Goal: Check status: Check status

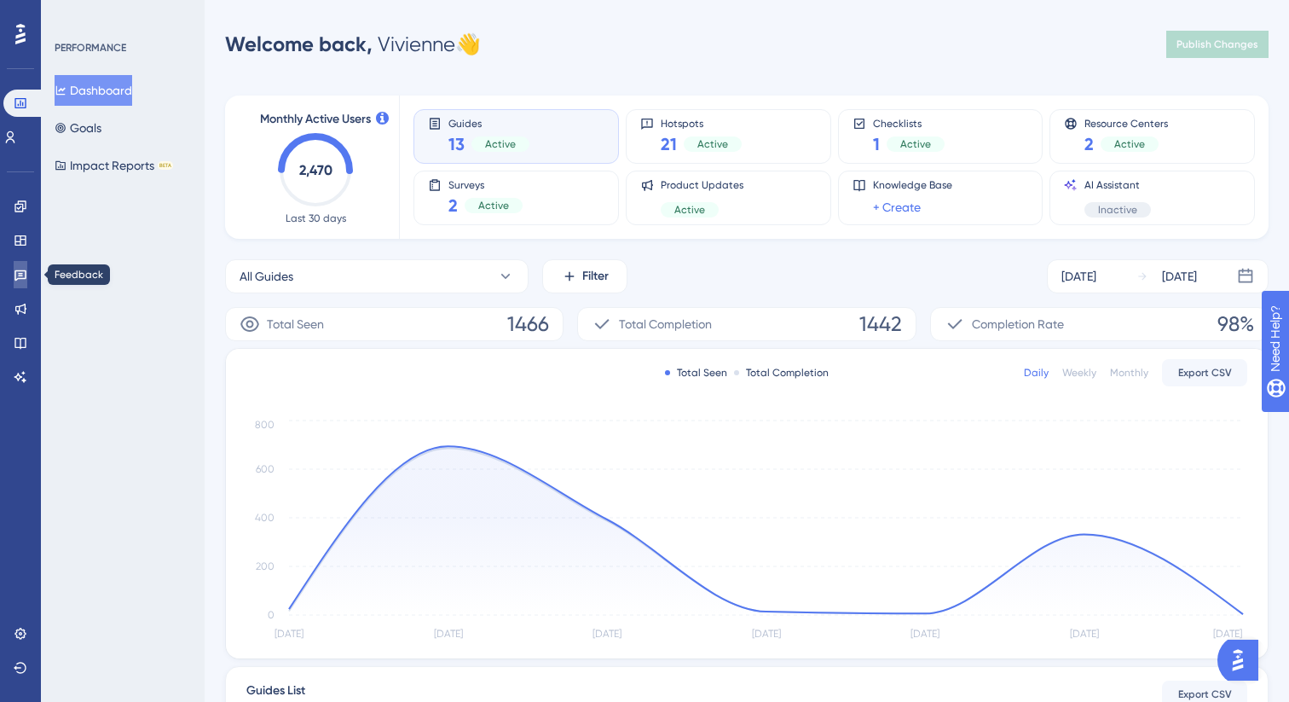
click at [27, 272] on link at bounding box center [21, 274] width 14 height 27
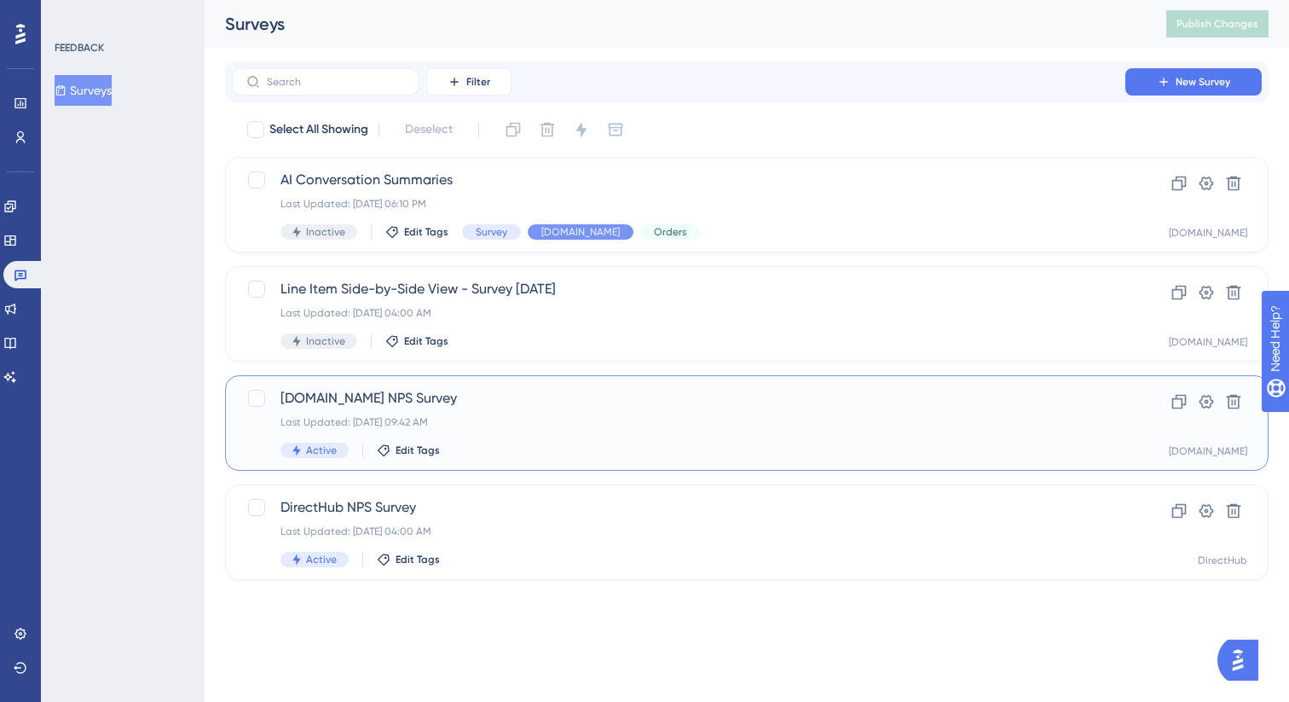
click at [515, 407] on span "[DOMAIN_NAME] NPS Survey" at bounding box center [678, 398] width 796 height 20
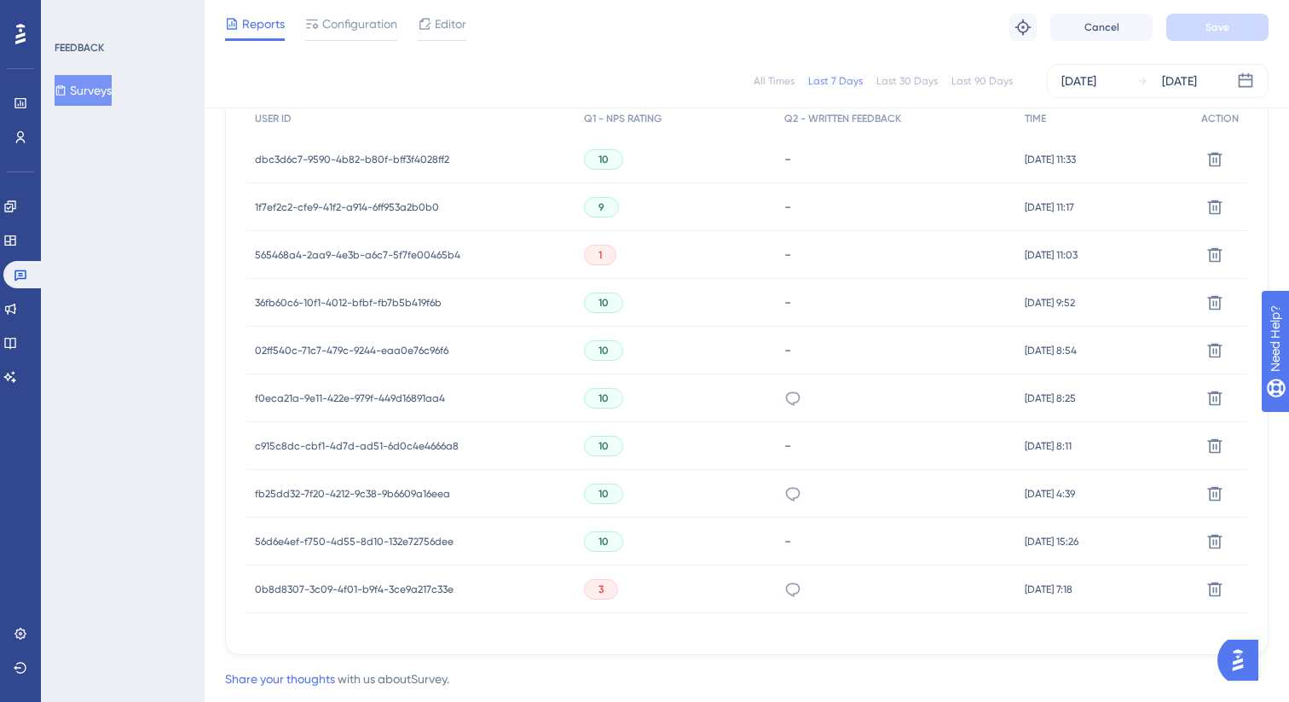
scroll to position [596, 0]
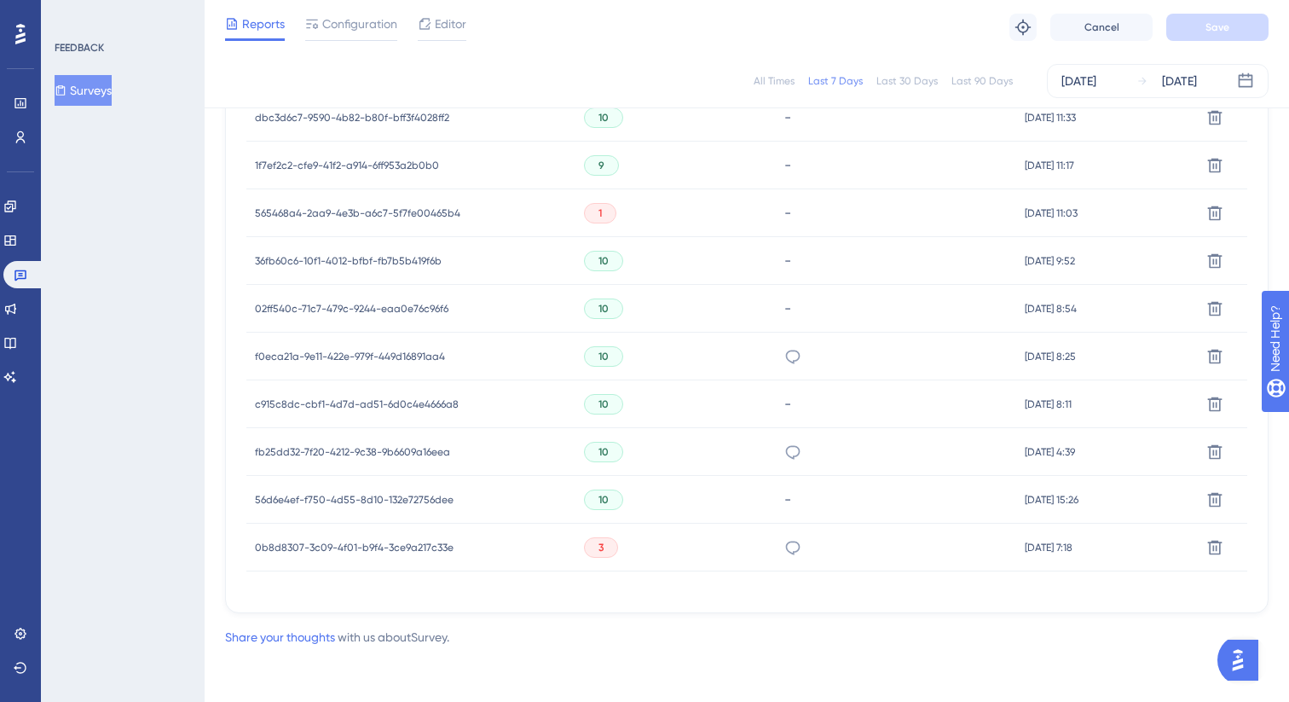
click at [395, 456] on span "fb25dd32-7f20-4212-9c38-9b6609a16eea" at bounding box center [352, 452] width 195 height 14
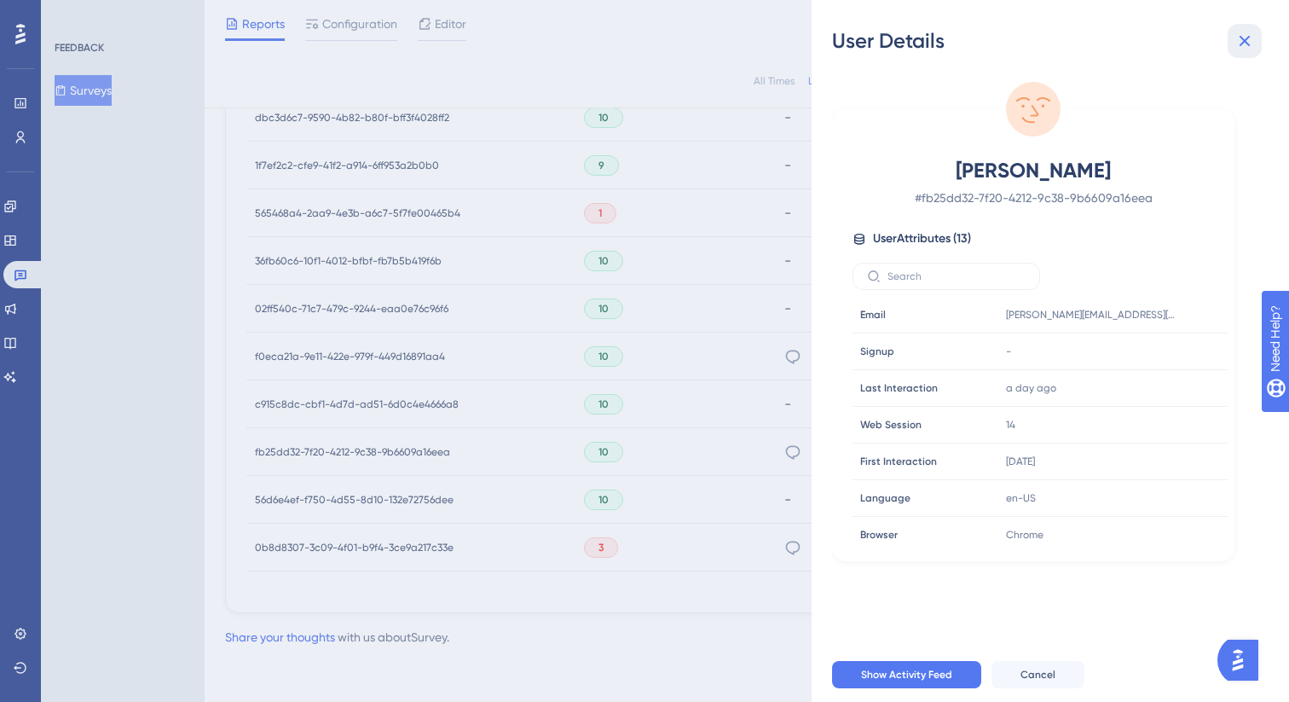
click at [1258, 49] on button at bounding box center [1244, 41] width 34 height 34
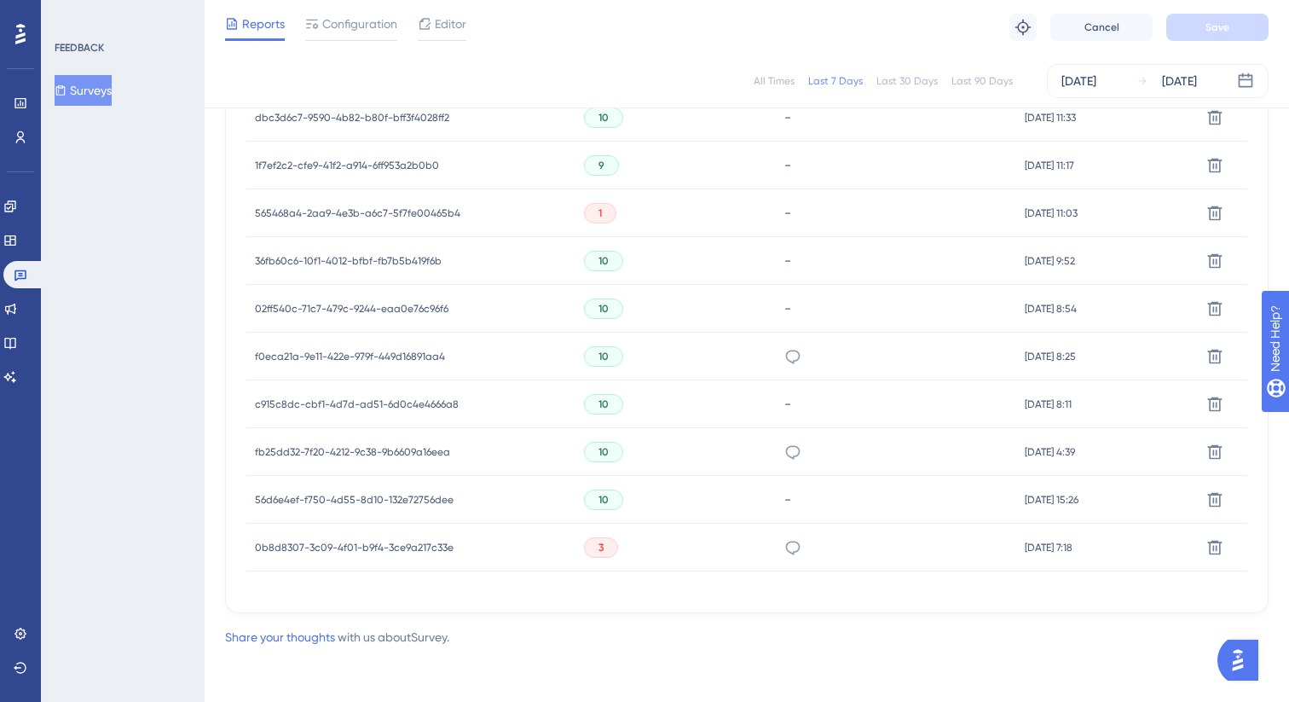
click at [776, 358] on div "Great communication." at bounding box center [896, 356] width 240 height 48
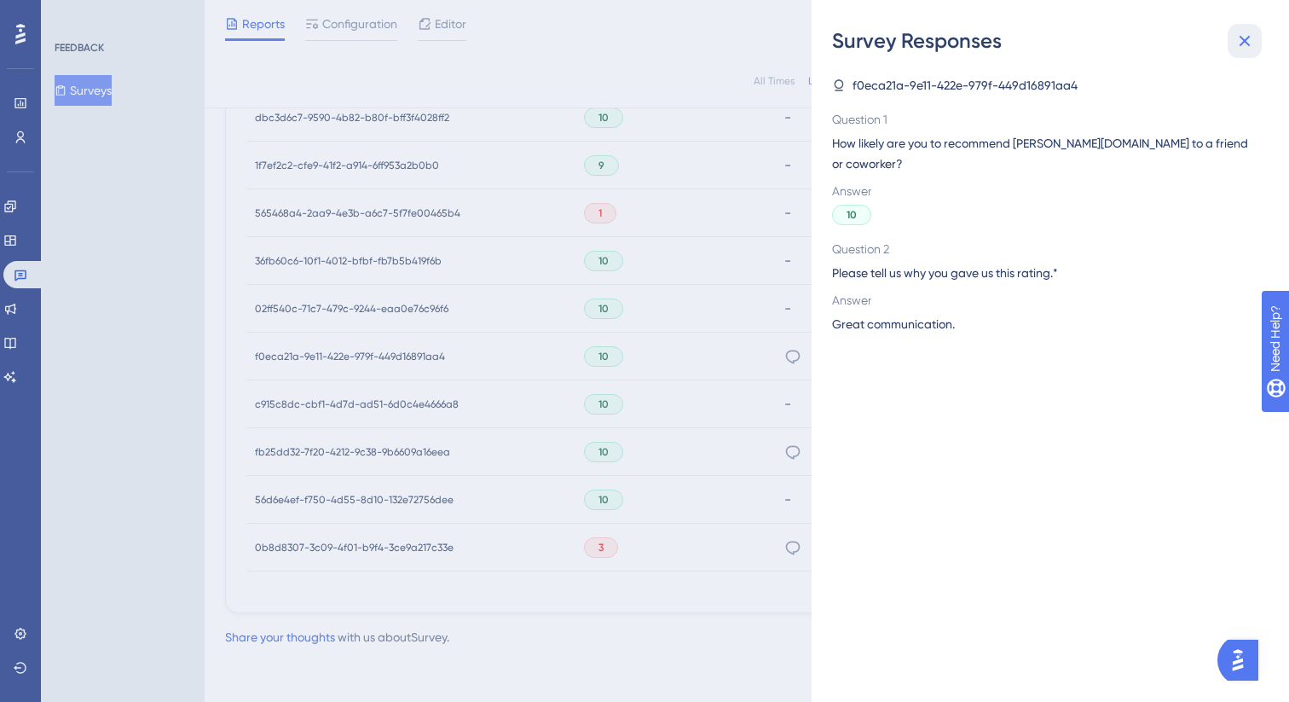
click at [1242, 43] on icon at bounding box center [1244, 41] width 11 height 11
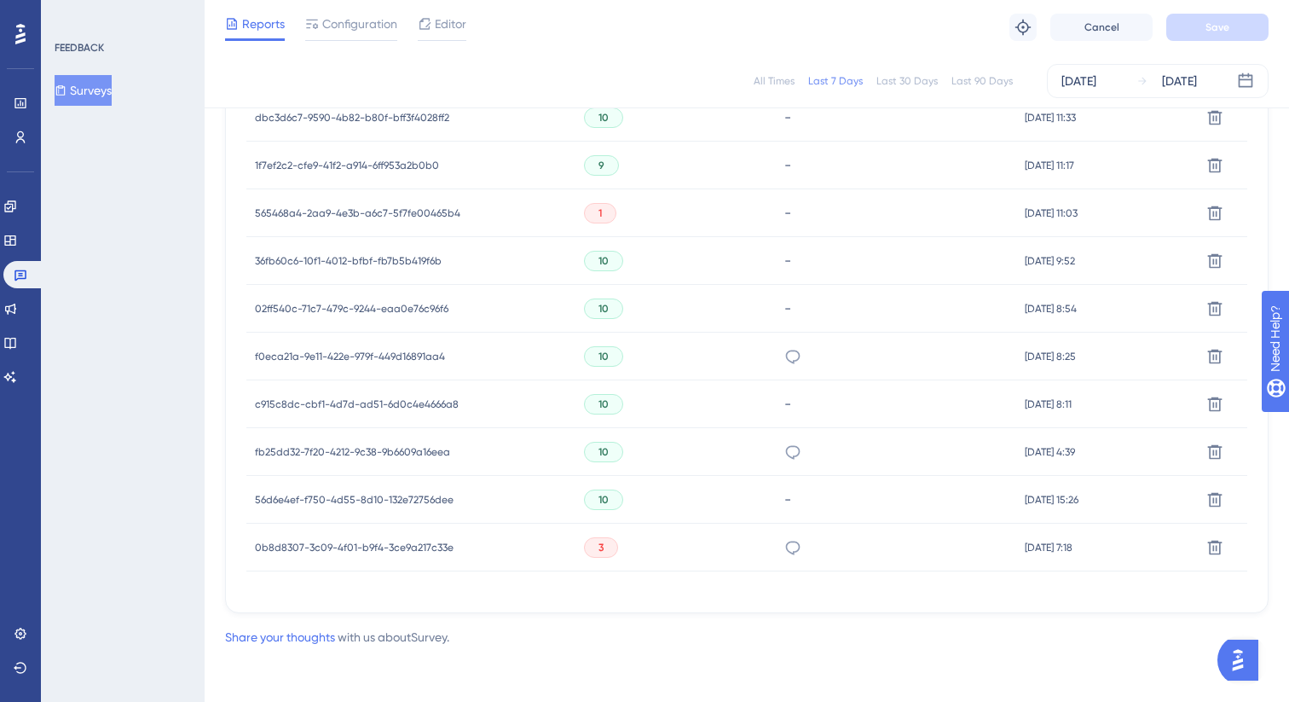
click at [352, 361] on span "f0eca21a-9e11-422e-979f-449d16891aa4" at bounding box center [350, 356] width 190 height 14
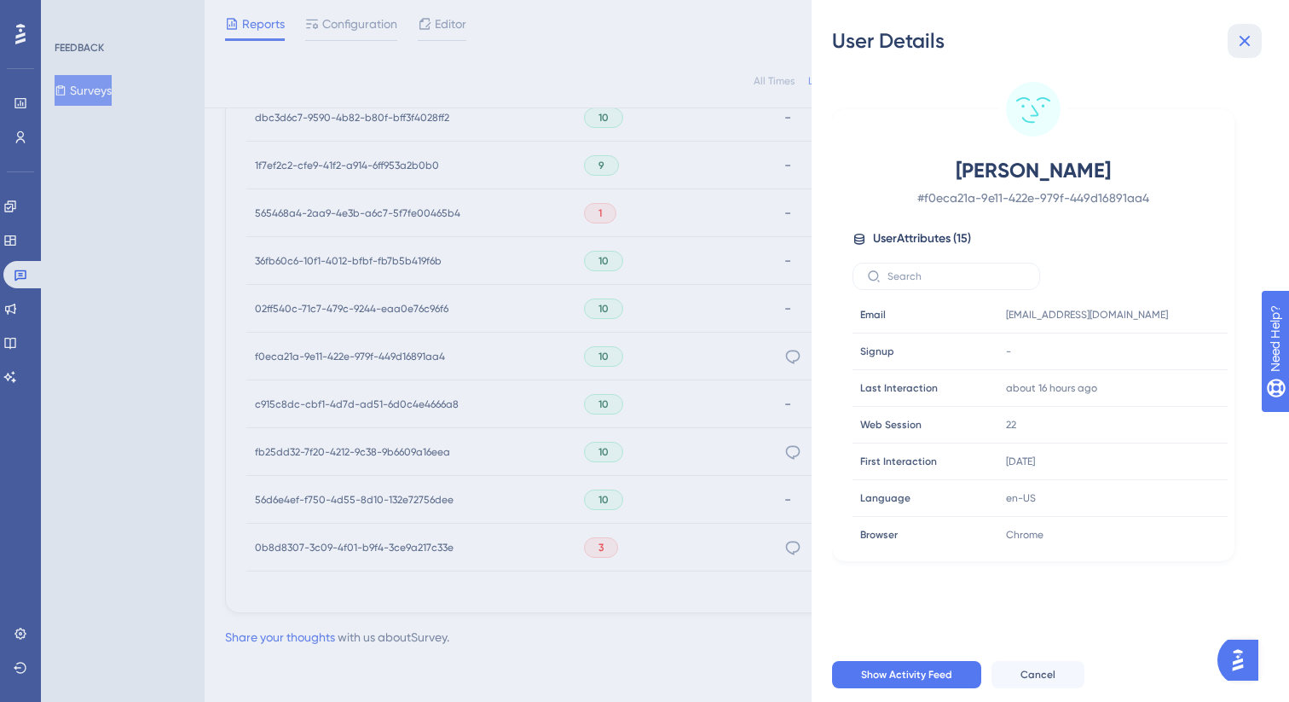
click at [1245, 40] on icon at bounding box center [1244, 41] width 11 height 11
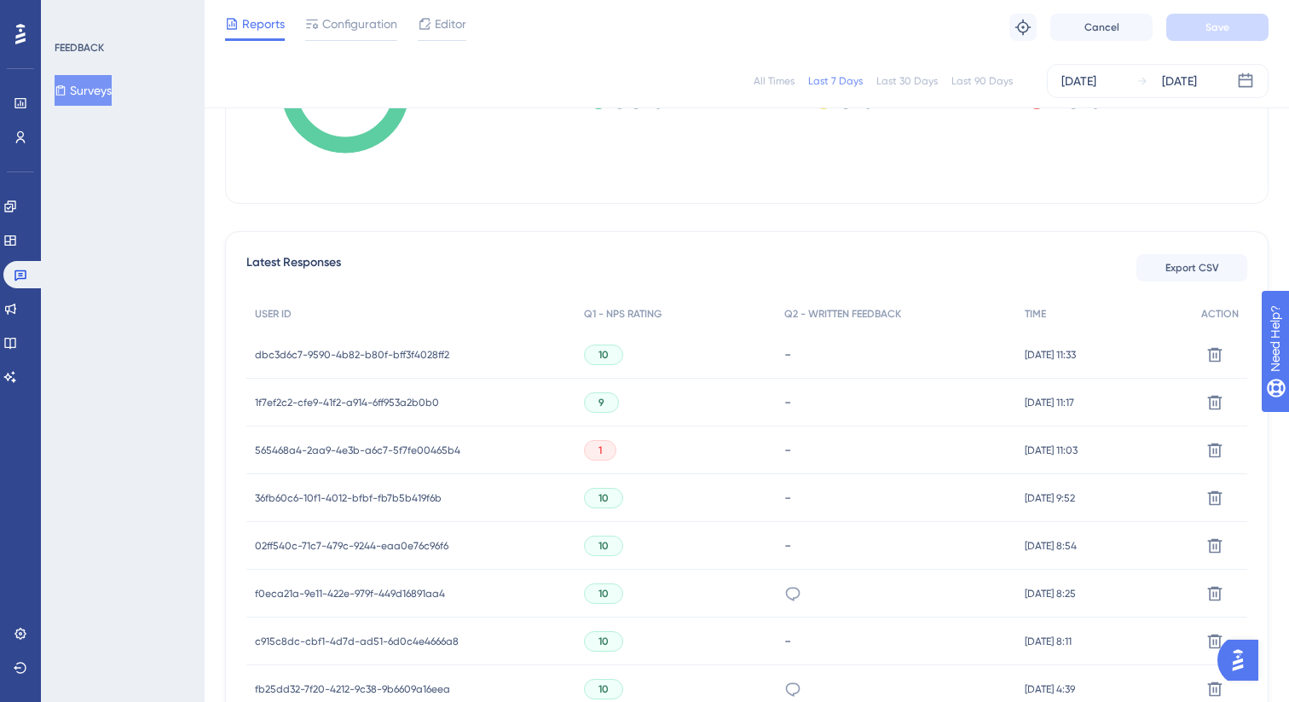
scroll to position [355, 0]
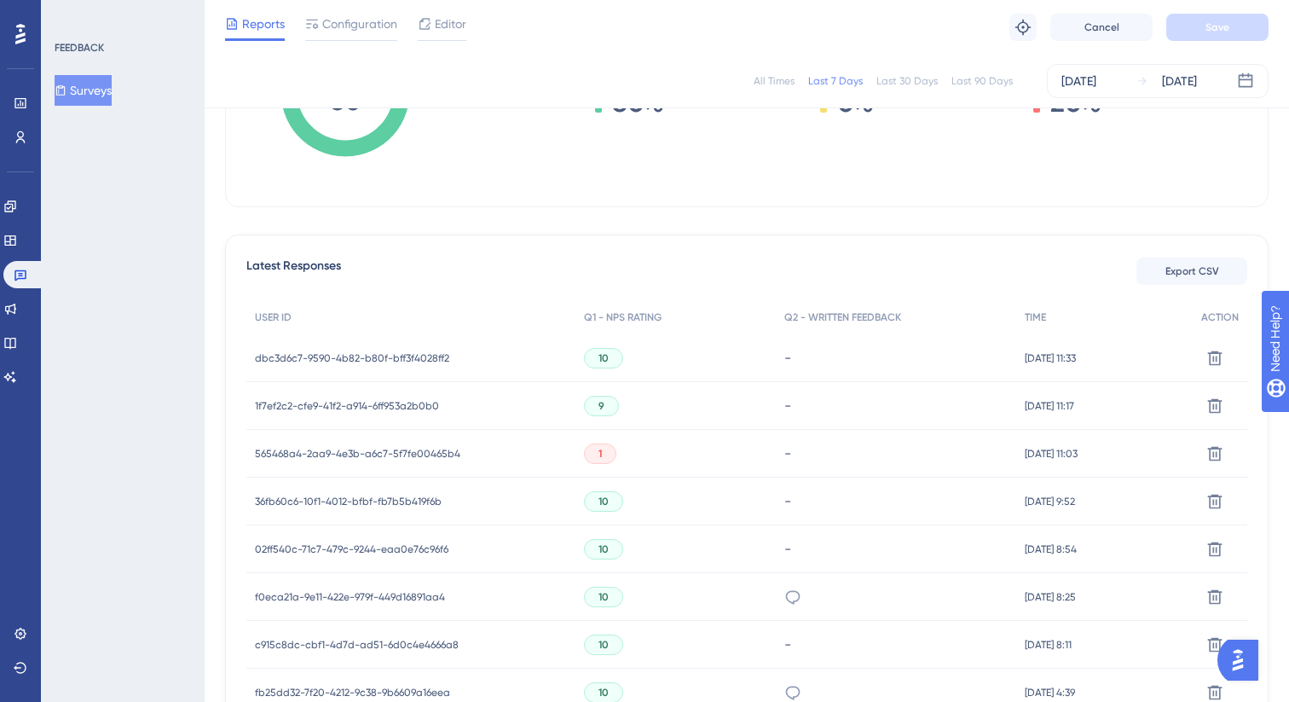
click at [453, 448] on span "565468a4-2aa9-4e3b-a6c7-5f7fe00465b4" at bounding box center [357, 454] width 205 height 14
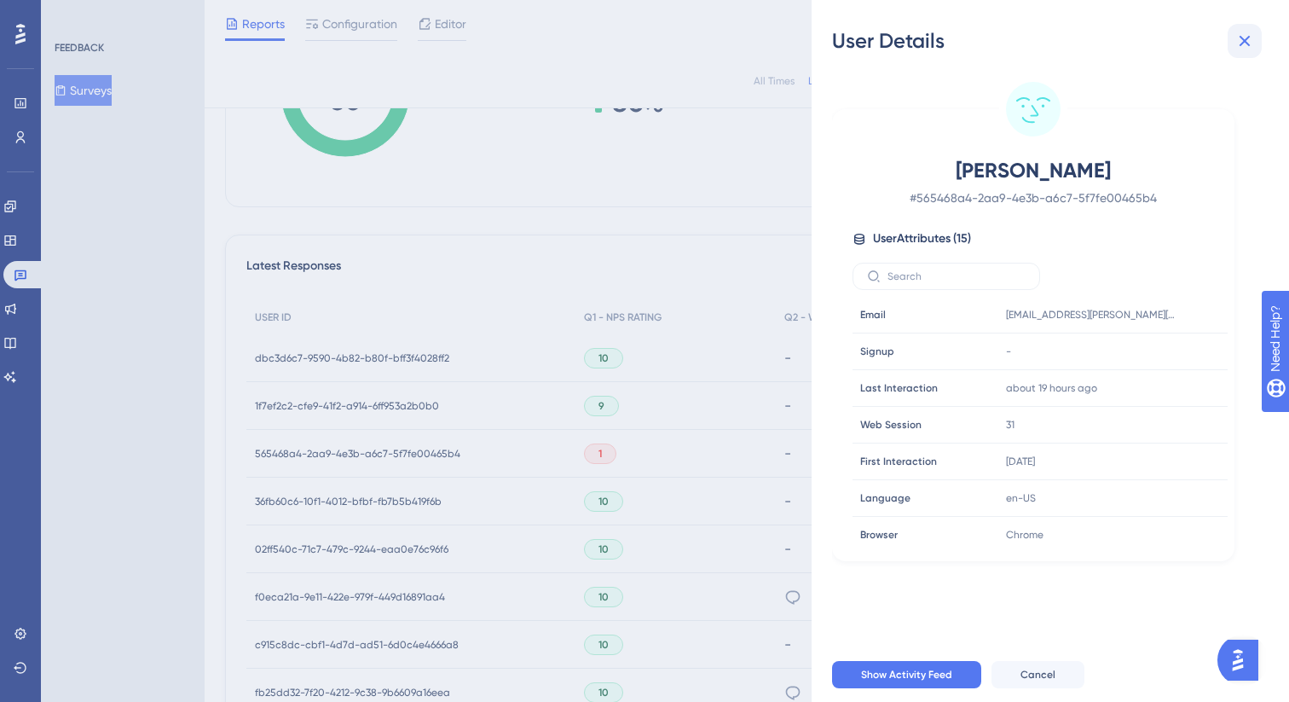
click at [1248, 43] on icon at bounding box center [1244, 41] width 20 height 20
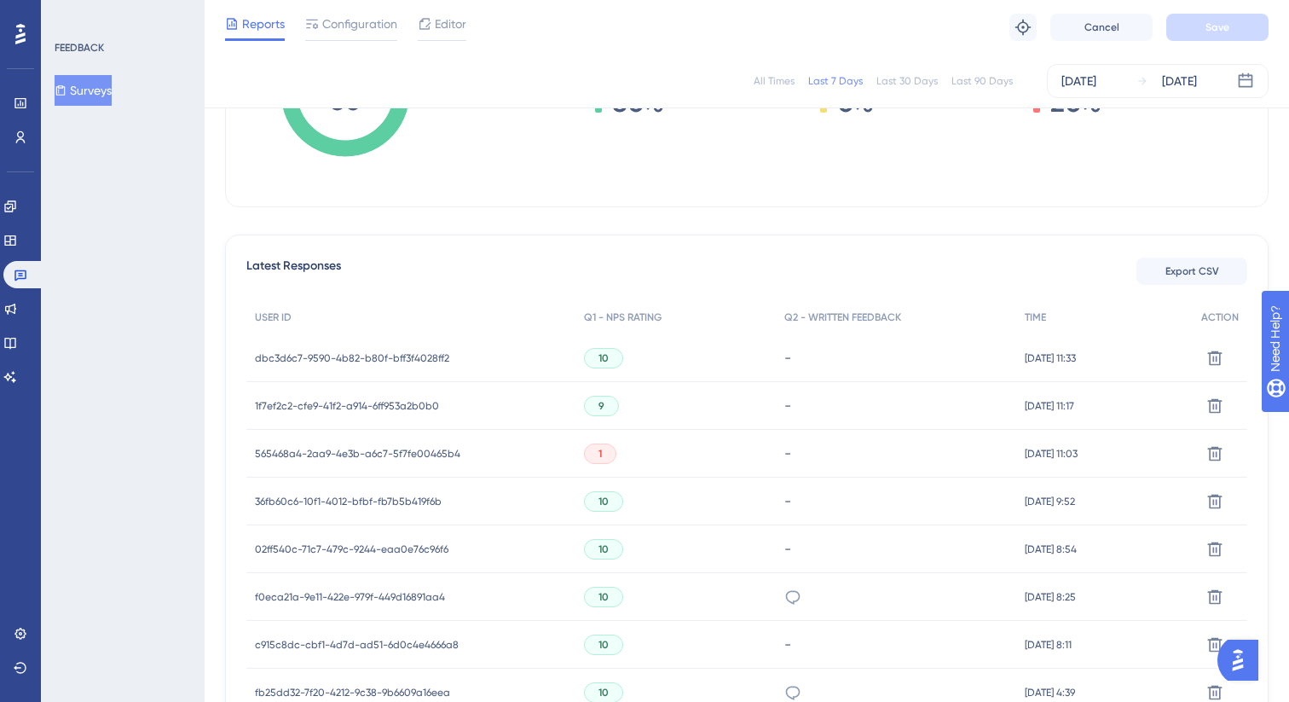
click at [355, 400] on span "1f7ef2c2-cfe9-41f2-a914-6ff953a2b0b0" at bounding box center [347, 406] width 184 height 14
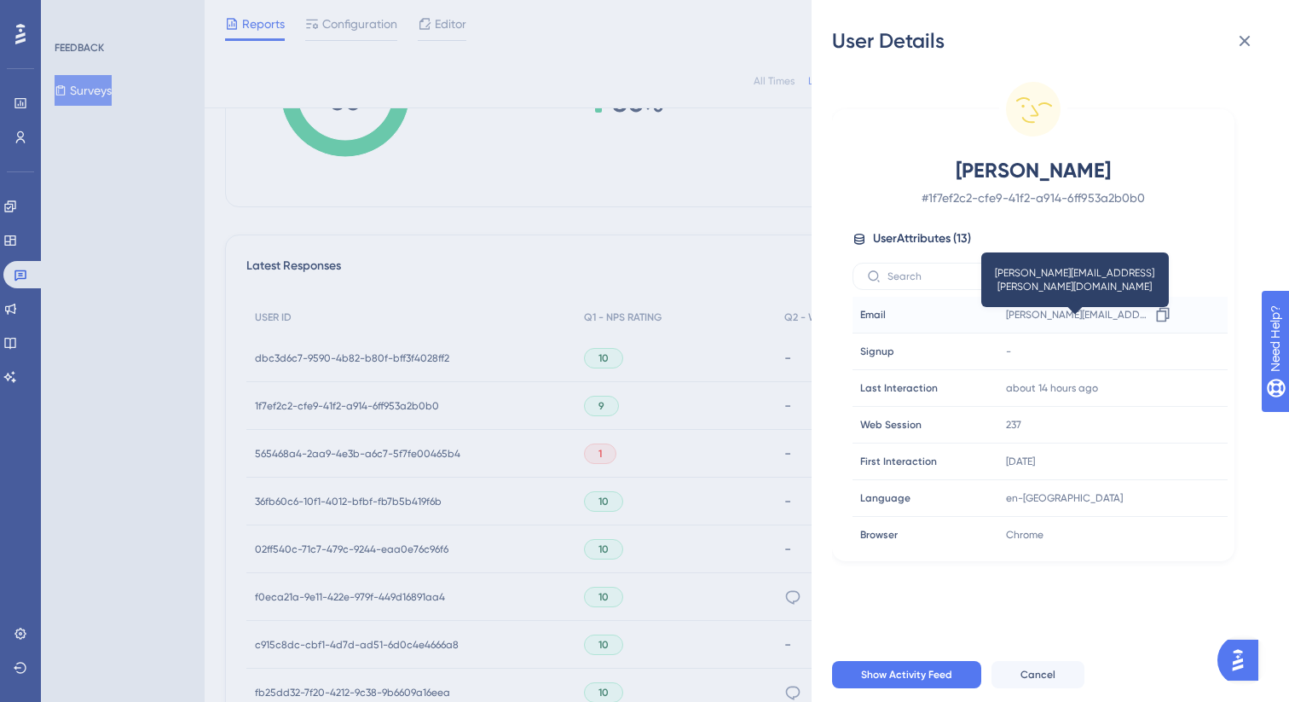
scroll to position [226, 0]
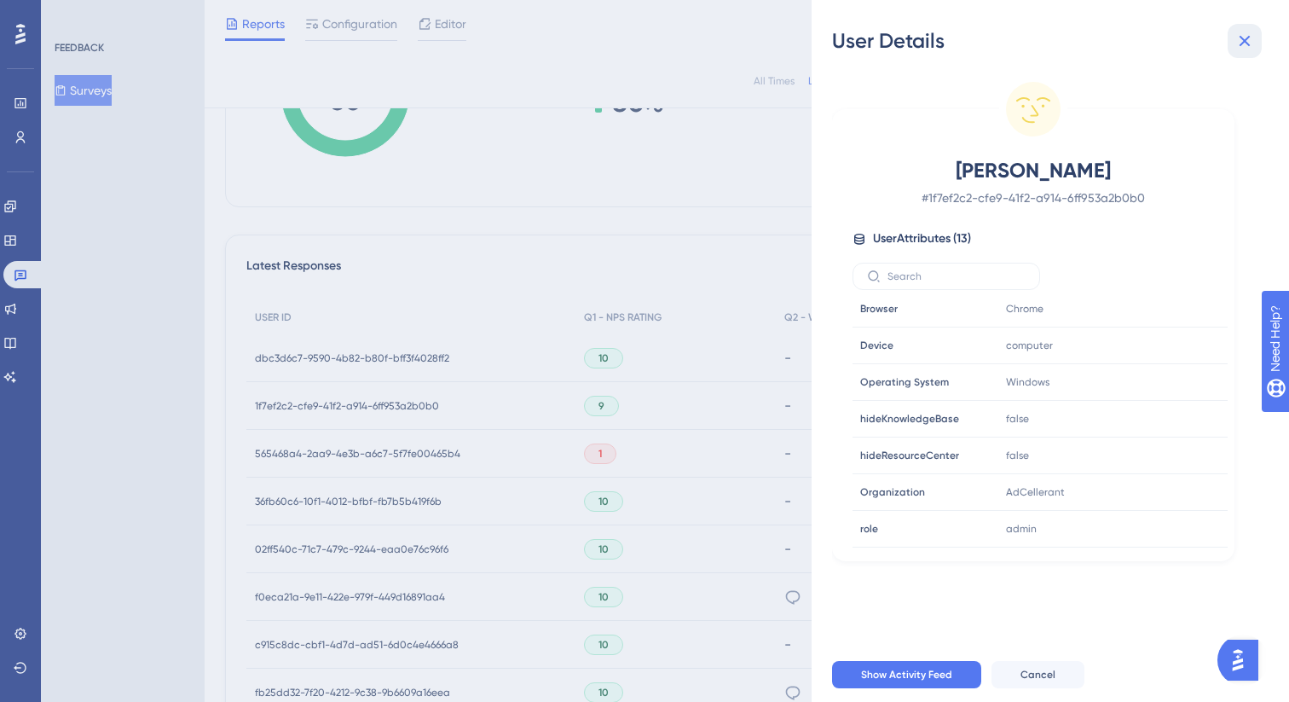
click at [1245, 32] on icon at bounding box center [1244, 41] width 20 height 20
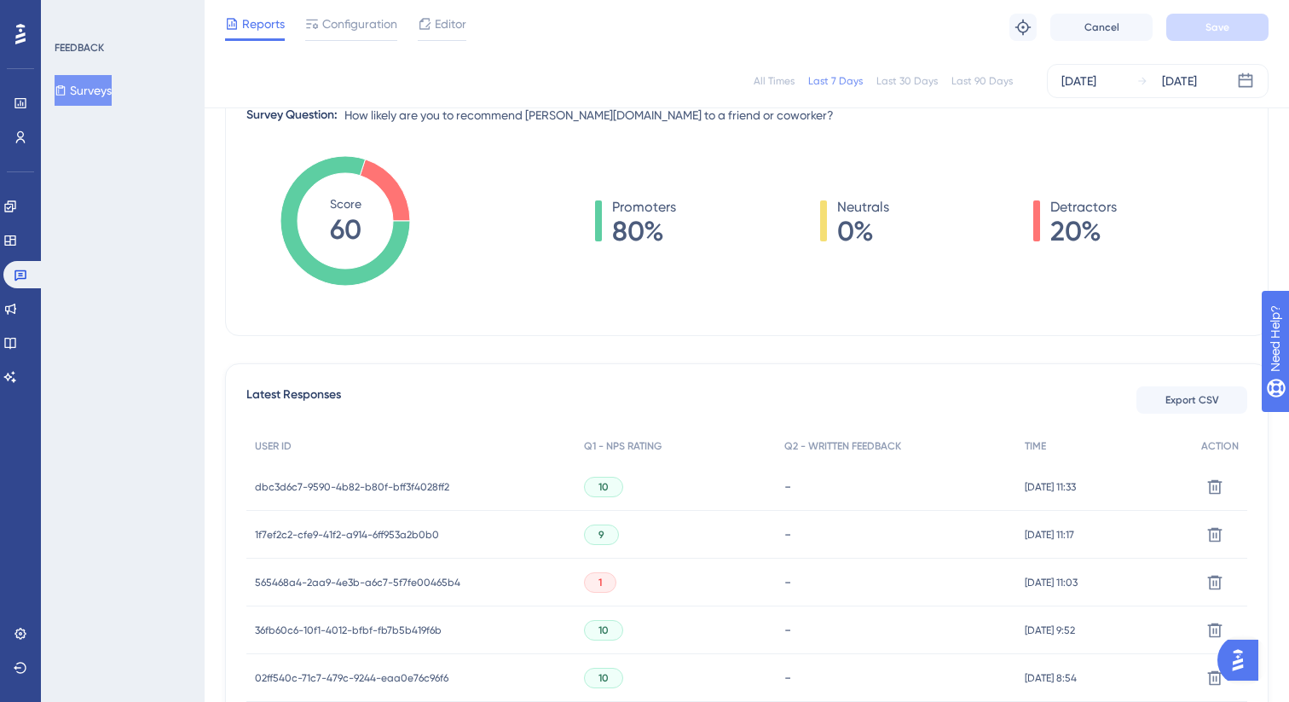
scroll to position [0, 0]
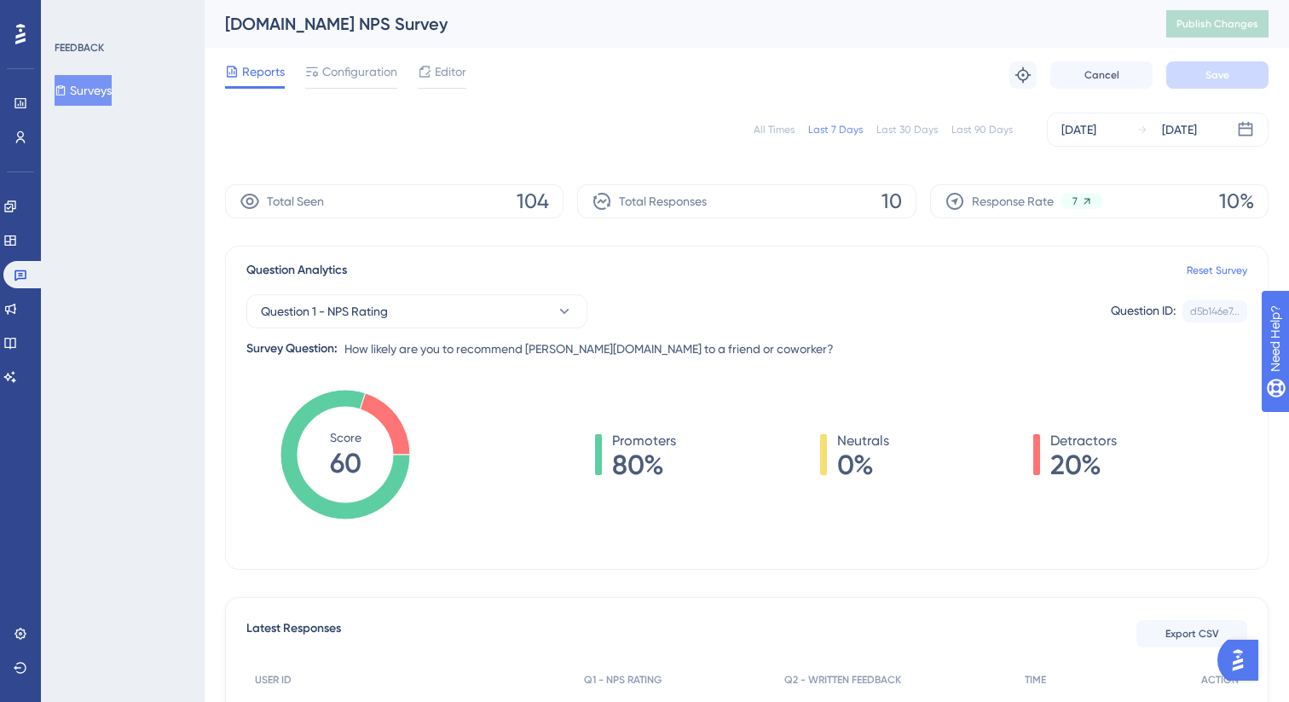
click at [921, 129] on div "Last 30 Days" at bounding box center [906, 130] width 61 height 14
